Goal: Task Accomplishment & Management: Manage account settings

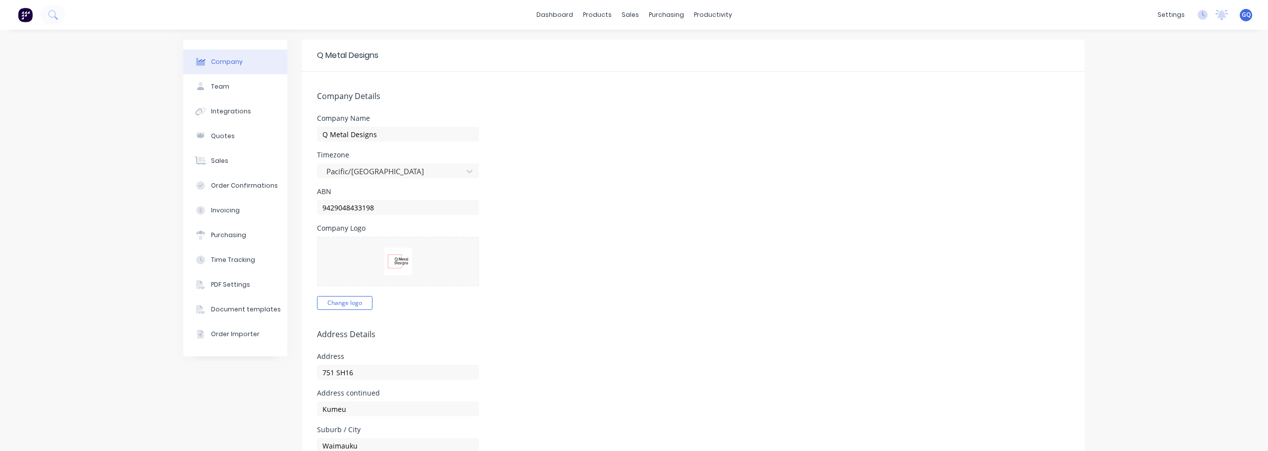
select select "NZ"
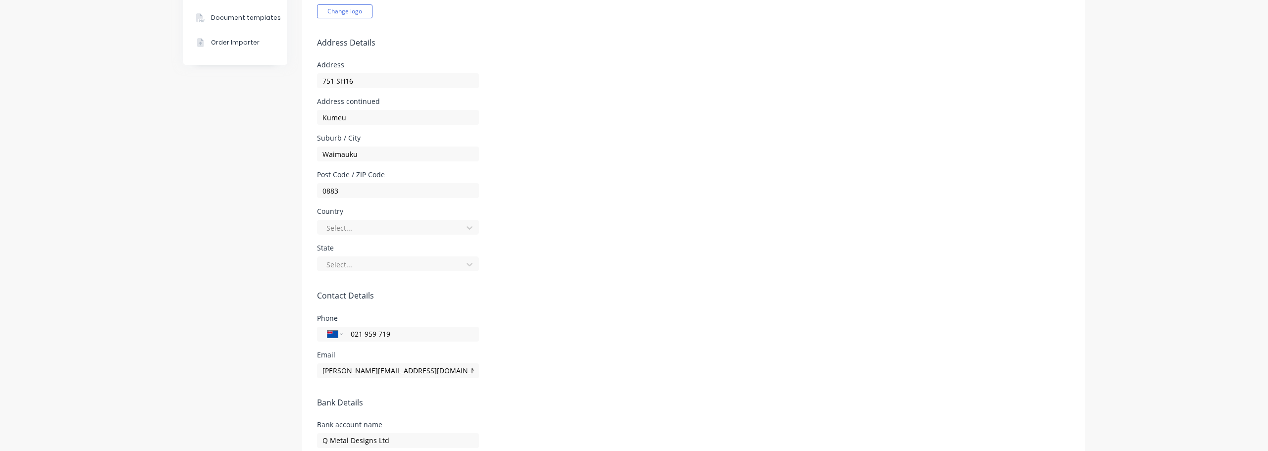
scroll to position [308, 0]
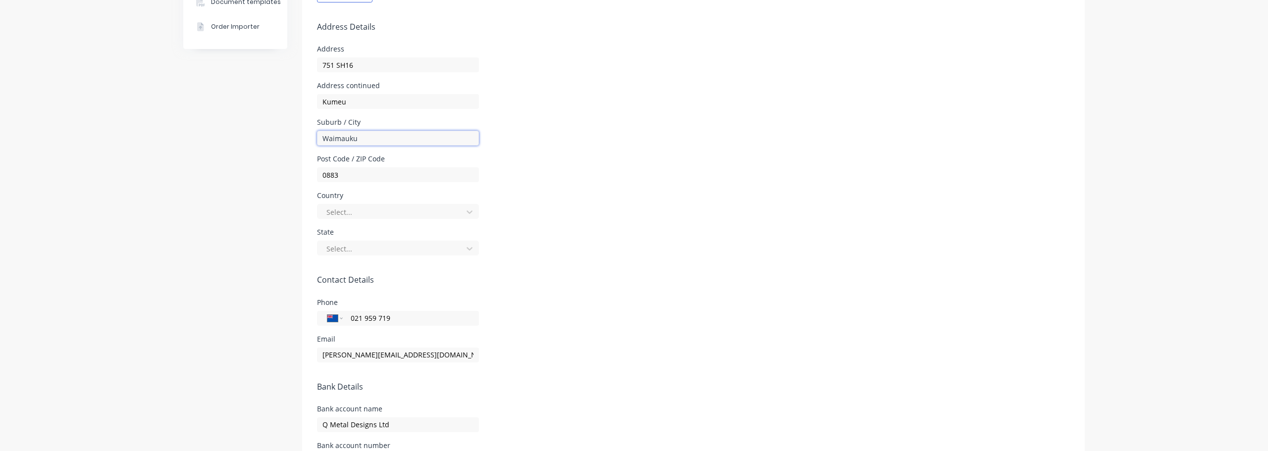
drag, startPoint x: 383, startPoint y: 139, endPoint x: 309, endPoint y: 138, distance: 74.3
click at [309, 138] on form "Company Details Company Name Q Metal Designs Timezone Pacific/[GEOGRAPHIC_DATA]…" at bounding box center [693, 152] width 783 height 776
type input "Aucjk"
drag, startPoint x: 362, startPoint y: 99, endPoint x: 224, endPoint y: 94, distance: 138.3
click at [224, 94] on div "Company Team Integrations Quotes Sales Order Confirmations Invoicing Purchasing…" at bounding box center [634, 136] width 902 height 808
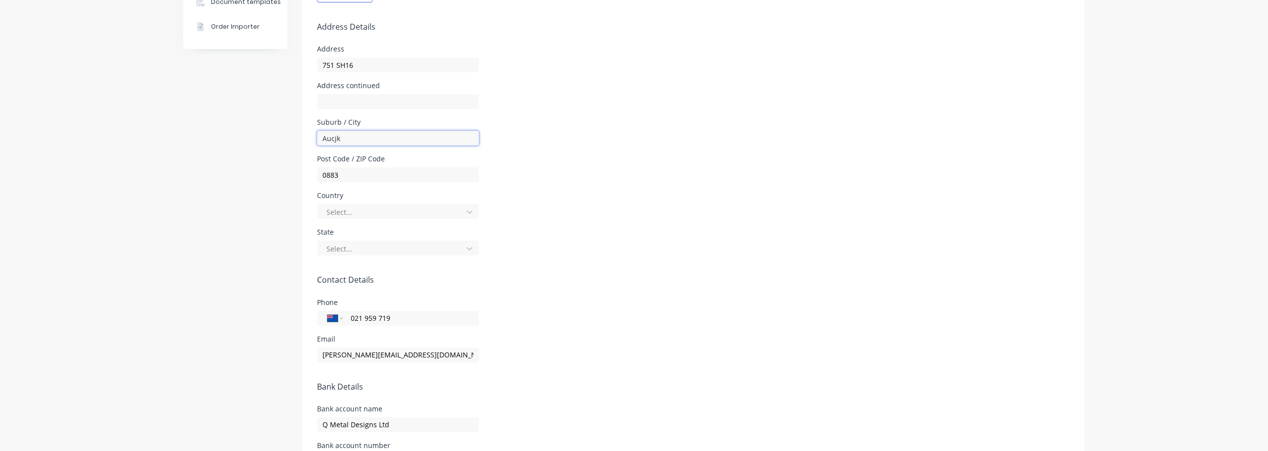
drag, startPoint x: 351, startPoint y: 139, endPoint x: 258, endPoint y: 135, distance: 93.7
click at [258, 135] on div "Company Team Integrations Quotes Sales Order Confirmations Invoicing Purchasing…" at bounding box center [634, 136] width 902 height 808
type input "Kumeu"
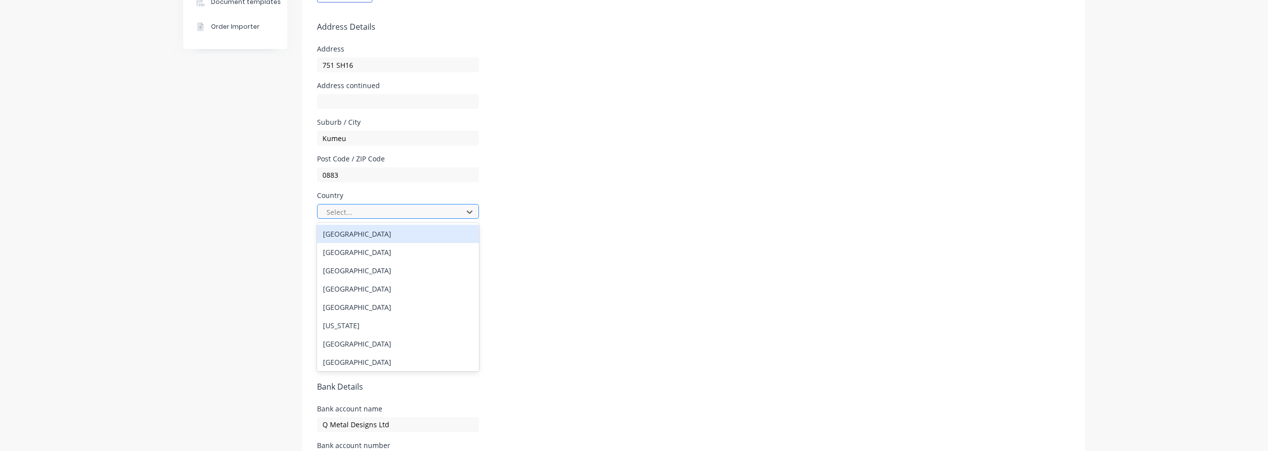
click at [344, 210] on div at bounding box center [391, 212] width 132 height 12
type input "new z"
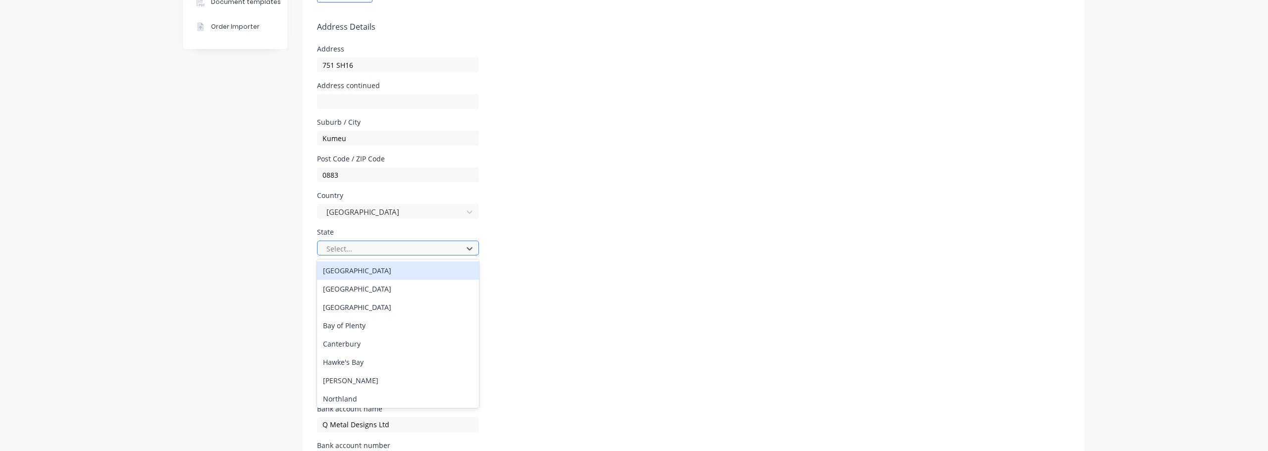
click at [359, 247] on div at bounding box center [391, 249] width 132 height 12
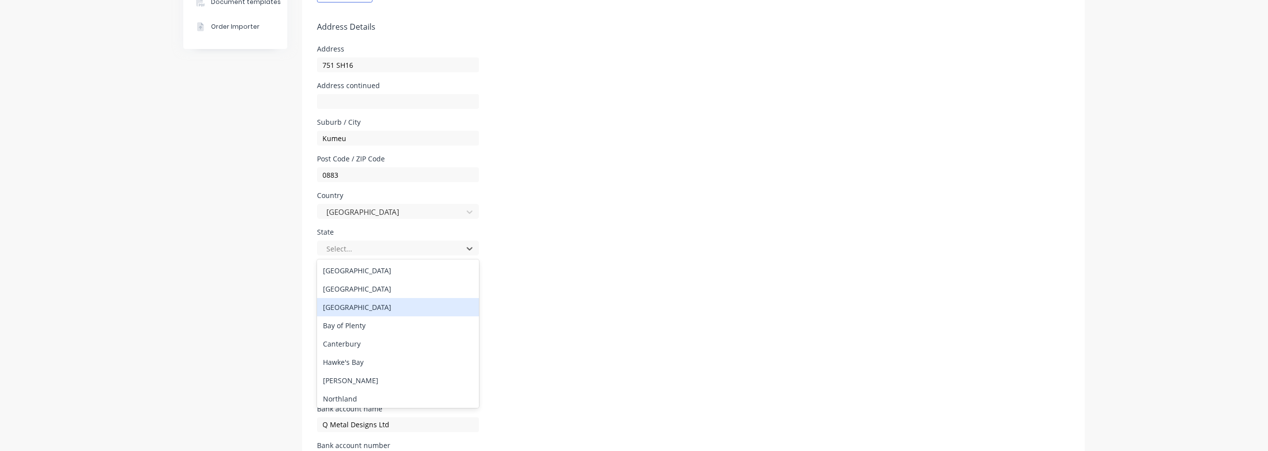
click at [346, 303] on div "[GEOGRAPHIC_DATA]" at bounding box center [398, 307] width 162 height 18
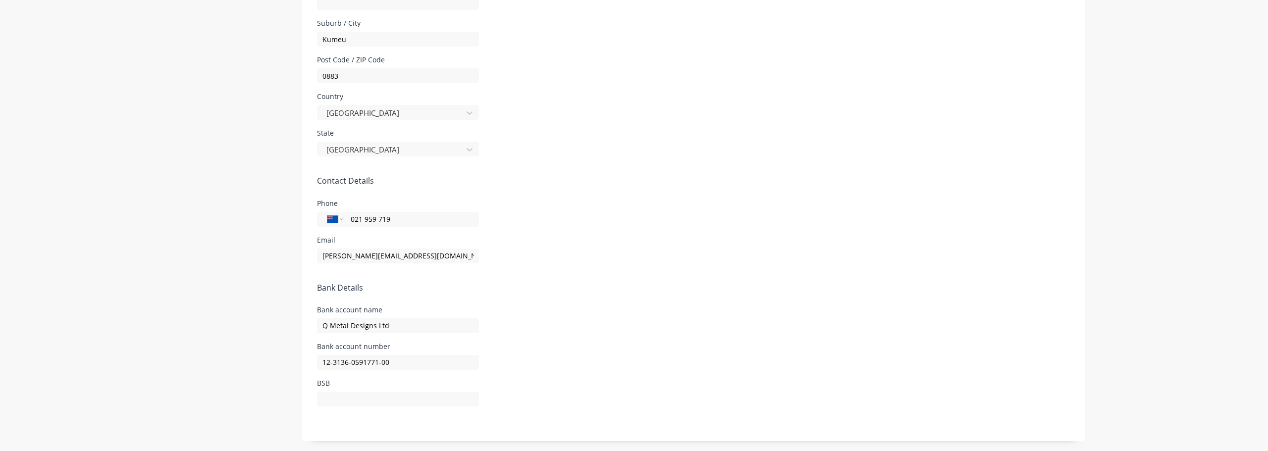
scroll to position [0, 0]
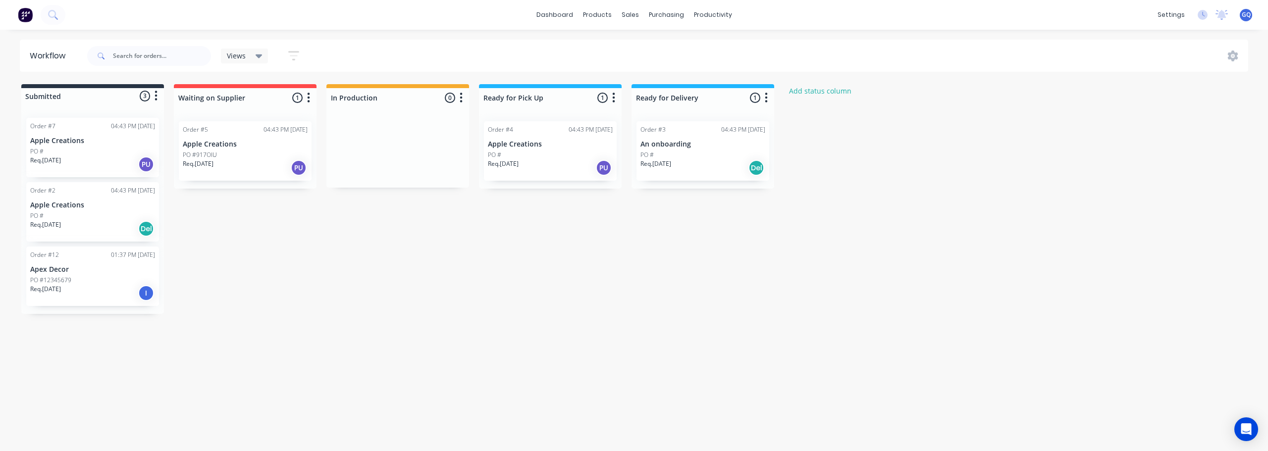
click at [49, 143] on p "Apple Creations" at bounding box center [92, 141] width 125 height 8
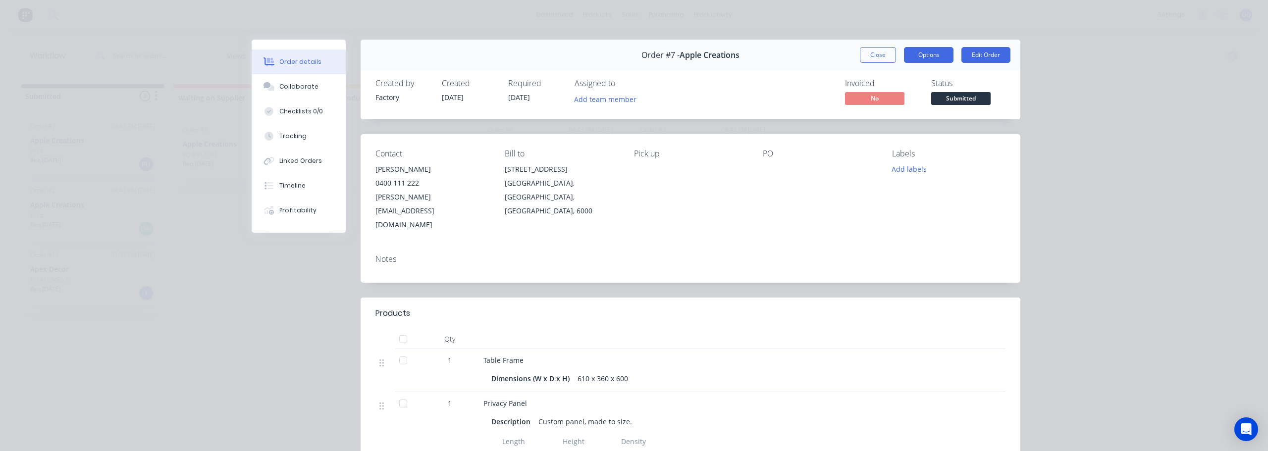
click at [937, 55] on button "Options" at bounding box center [929, 55] width 50 height 16
click at [295, 188] on div "Timeline" at bounding box center [292, 185] width 26 height 9
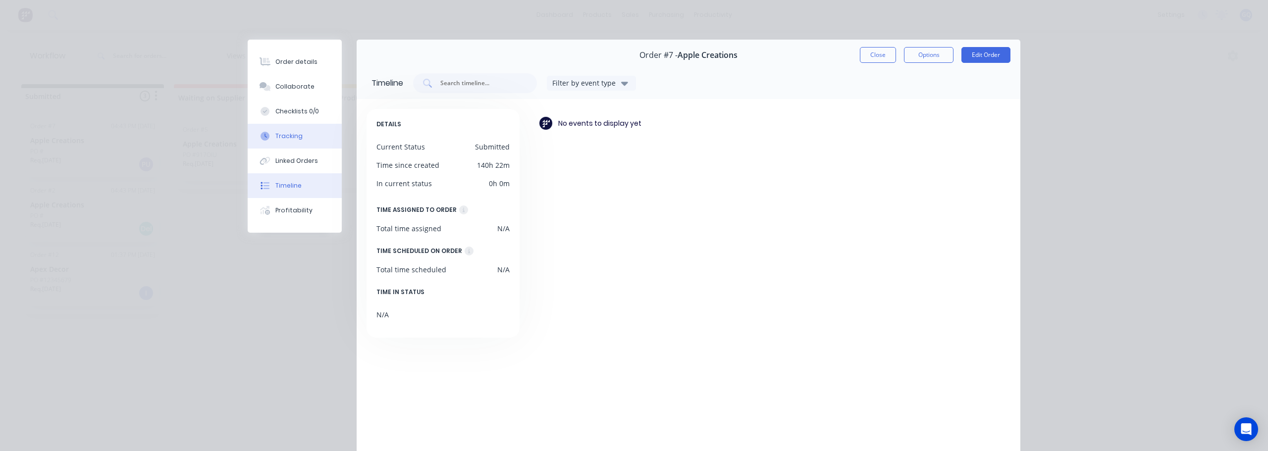
click at [288, 136] on div "Tracking" at bounding box center [288, 136] width 27 height 9
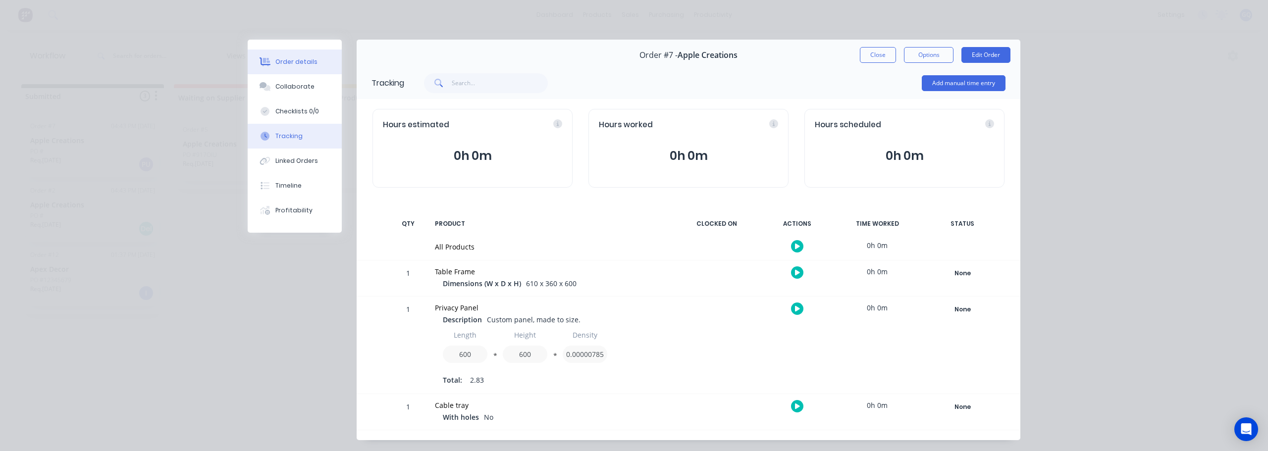
click at [283, 56] on button "Order details" at bounding box center [295, 62] width 94 height 25
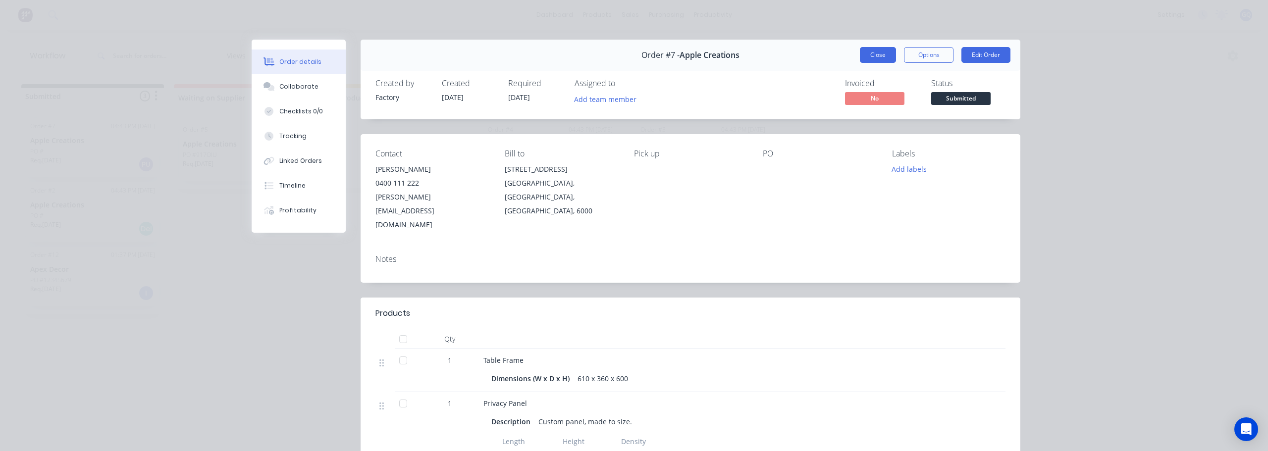
click at [883, 57] on button "Close" at bounding box center [878, 55] width 36 height 16
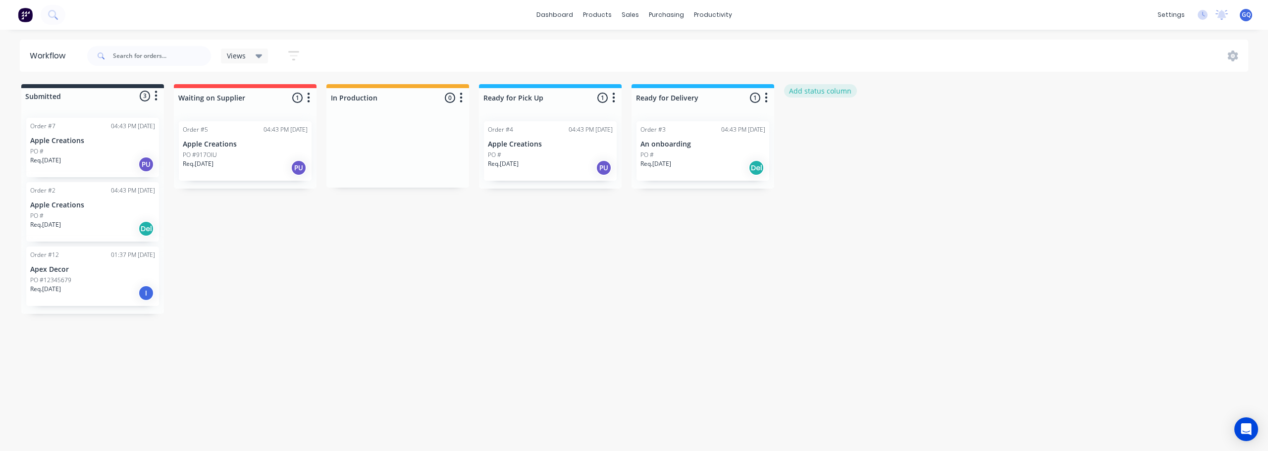
click at [826, 91] on button "Add status column" at bounding box center [820, 90] width 73 height 13
type input "Quoting"
click at [821, 119] on button "Add" at bounding box center [817, 121] width 54 height 16
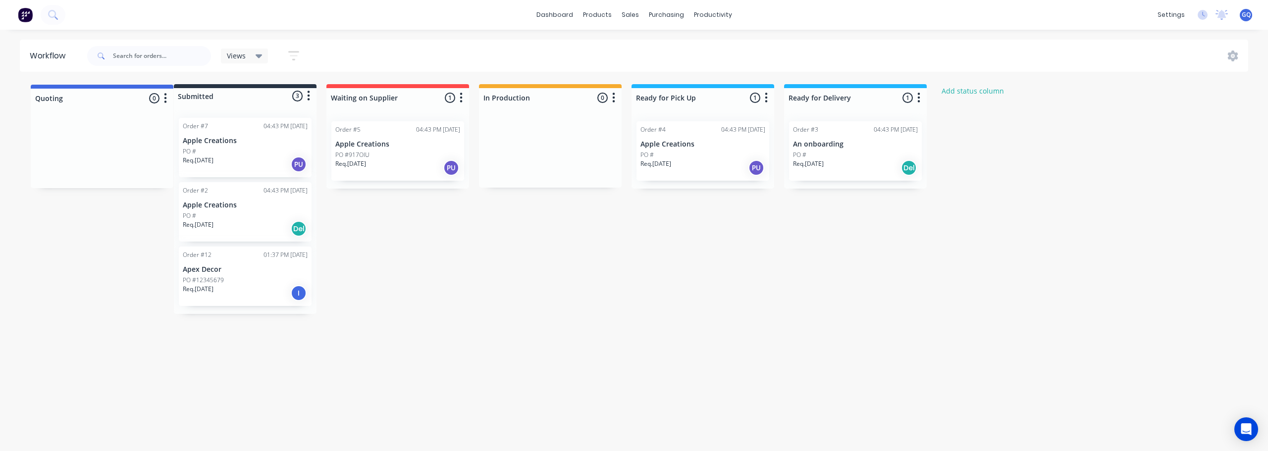
drag, startPoint x: 831, startPoint y: 90, endPoint x: 73, endPoint y: 93, distance: 757.9
click at [73, 93] on div "Submitted 3 Status colour #273444 hex #273444 Save Cancel Summaries Total order…" at bounding box center [603, 199] width 1221 height 230
click at [979, 89] on button "Add status column" at bounding box center [973, 90] width 73 height 13
type input "Site Inspection/Measure"
click at [977, 118] on button "Add" at bounding box center [970, 121] width 54 height 16
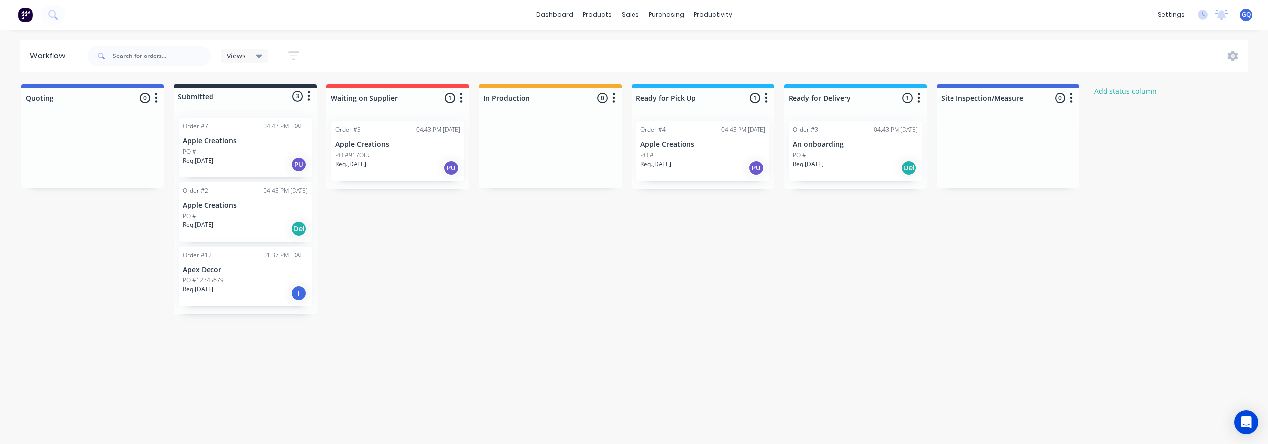
drag, startPoint x: 989, startPoint y: 86, endPoint x: 705, endPoint y: 237, distance: 321.5
click at [705, 236] on div "Quoting 0 Status colour #4169E1 hex #4169E1 Save Cancel Notifications Email SMS…" at bounding box center [675, 199] width 1365 height 230
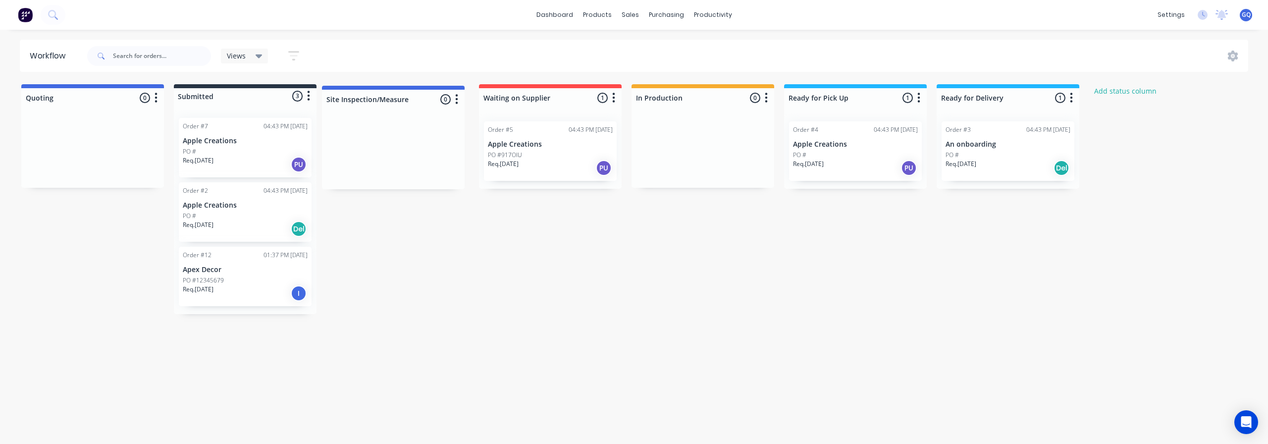
drag, startPoint x: 979, startPoint y: 89, endPoint x: 356, endPoint y: 95, distance: 622.7
click at [356, 95] on div "Quoting 0 Status colour #4169E1 hex #4169E1 Save Cancel Notifications Email SMS…" at bounding box center [675, 199] width 1365 height 230
click at [1105, 92] on button "Add status column" at bounding box center [1125, 90] width 73 height 13
type input "Ready to Install"
click at [1120, 123] on button "Add" at bounding box center [1122, 121] width 54 height 16
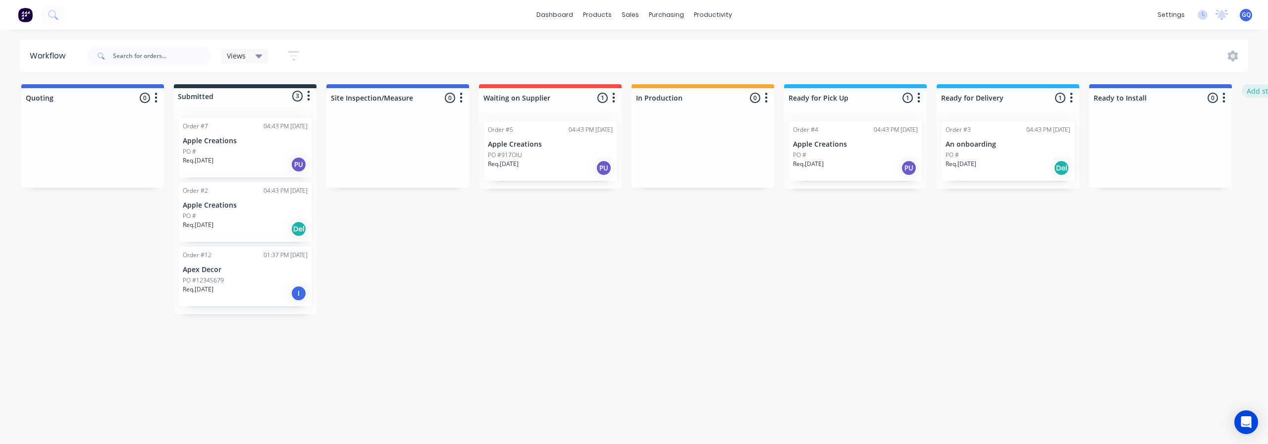
click at [1256, 88] on button "Add status column" at bounding box center [1278, 90] width 73 height 13
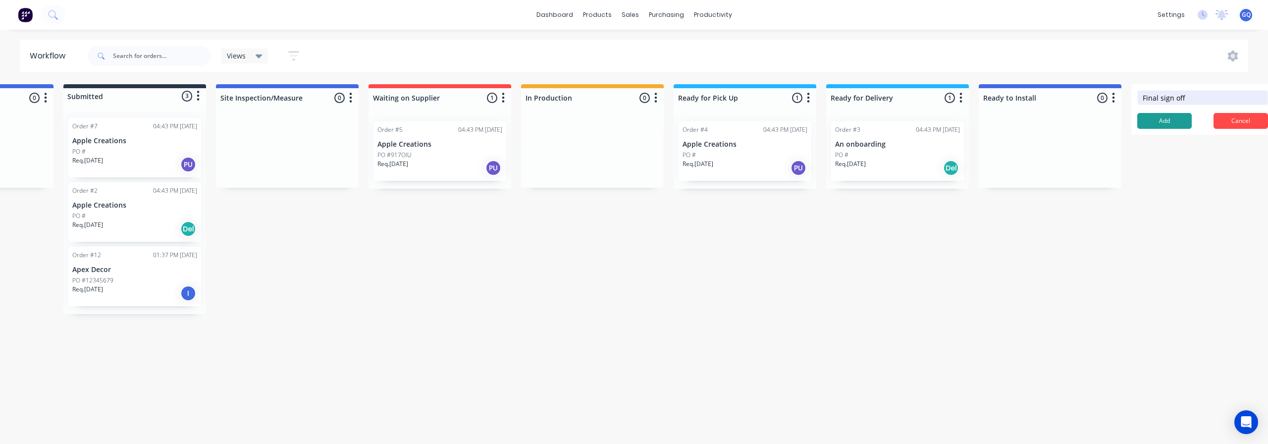
type input "Final sign off"
click at [1167, 123] on button "Add" at bounding box center [1164, 121] width 54 height 16
